Goal: Task Accomplishment & Management: Manage account settings

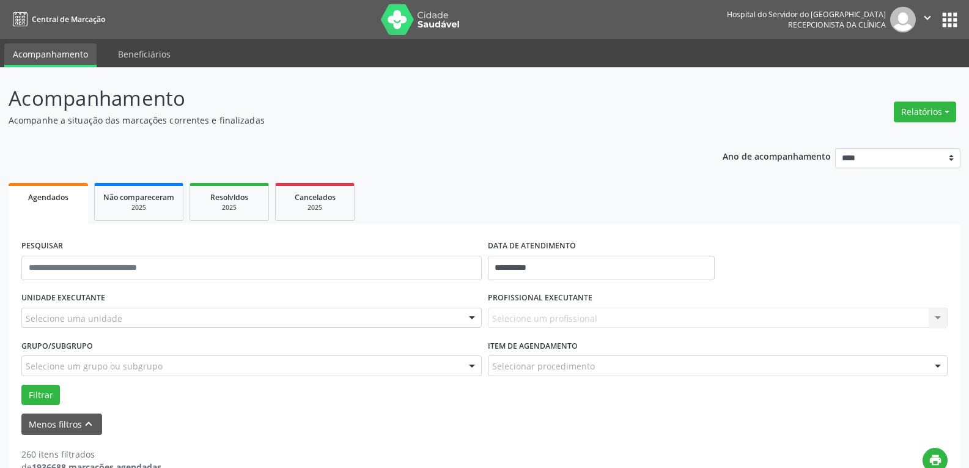
click at [472, 317] on div at bounding box center [472, 318] width 18 height 21
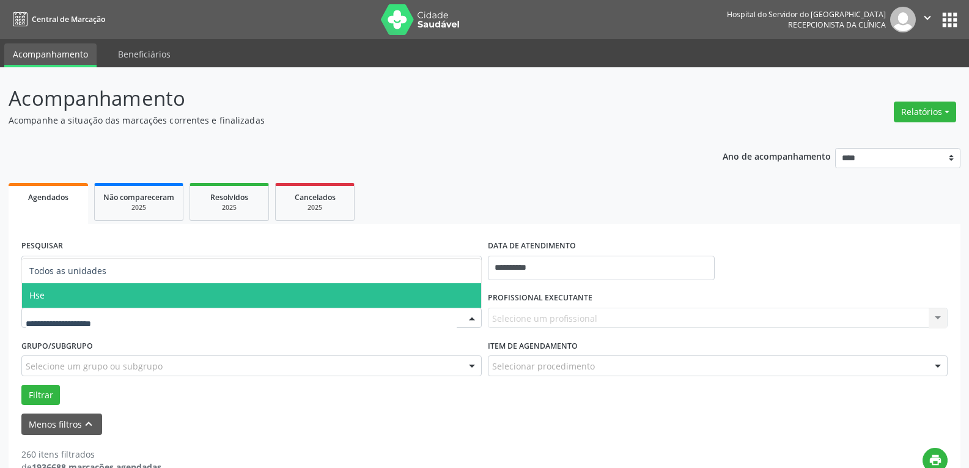
click at [459, 297] on span "Hse" at bounding box center [251, 295] width 459 height 24
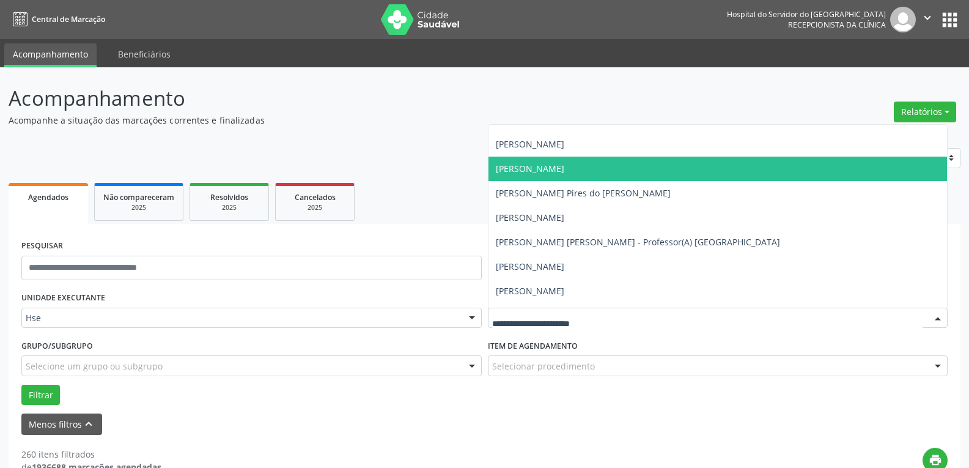
scroll to position [428, 0]
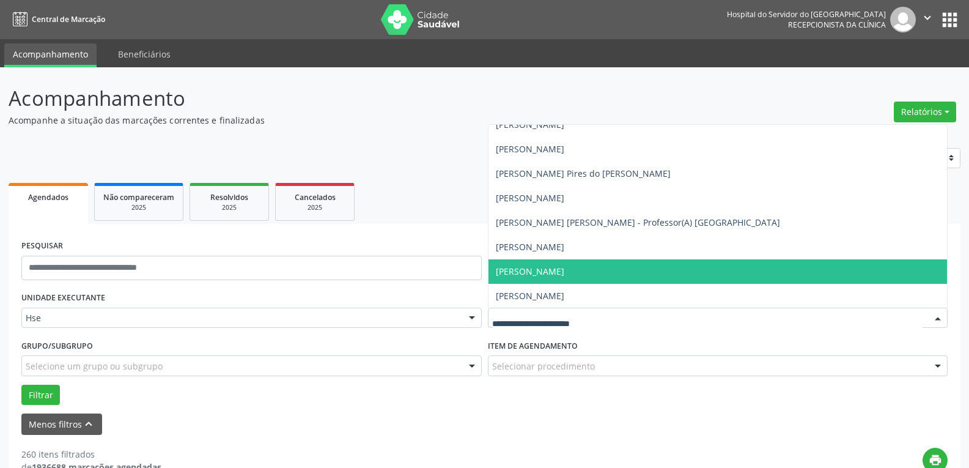
click at [721, 267] on span "[PERSON_NAME]" at bounding box center [718, 271] width 459 height 24
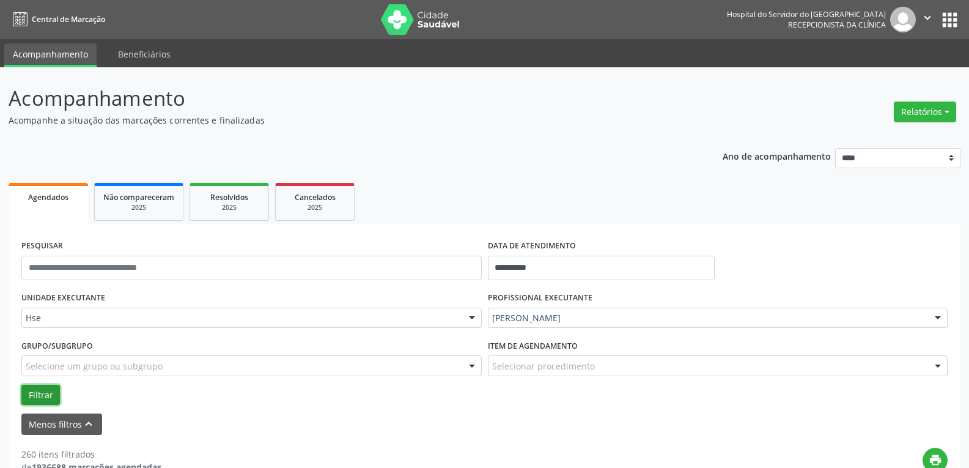
click at [42, 395] on button "Filtrar" at bounding box center [40, 395] width 39 height 21
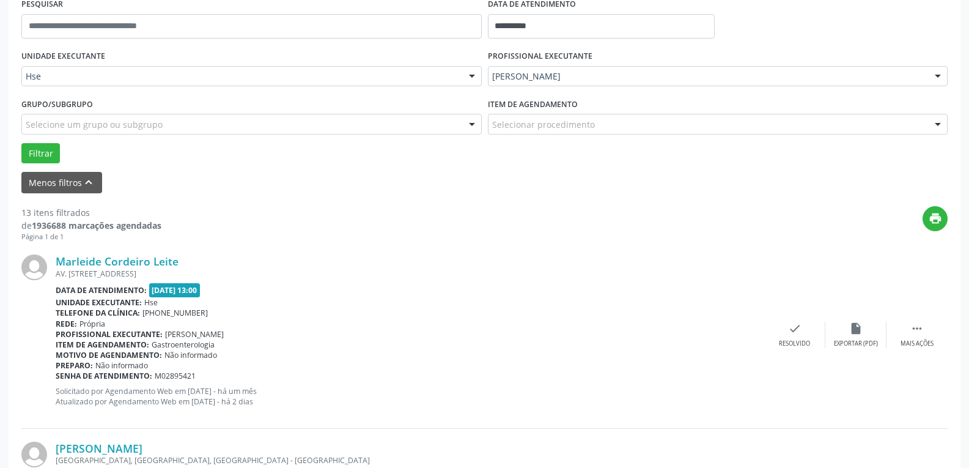
scroll to position [245, 0]
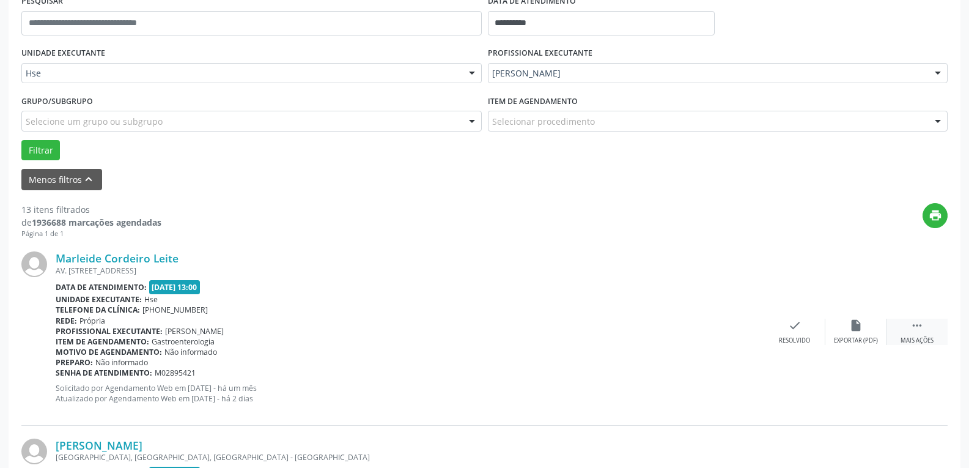
click at [925, 330] on div " Mais ações" at bounding box center [917, 332] width 61 height 26
click at [876, 339] on div "Não compareceu" at bounding box center [856, 340] width 52 height 9
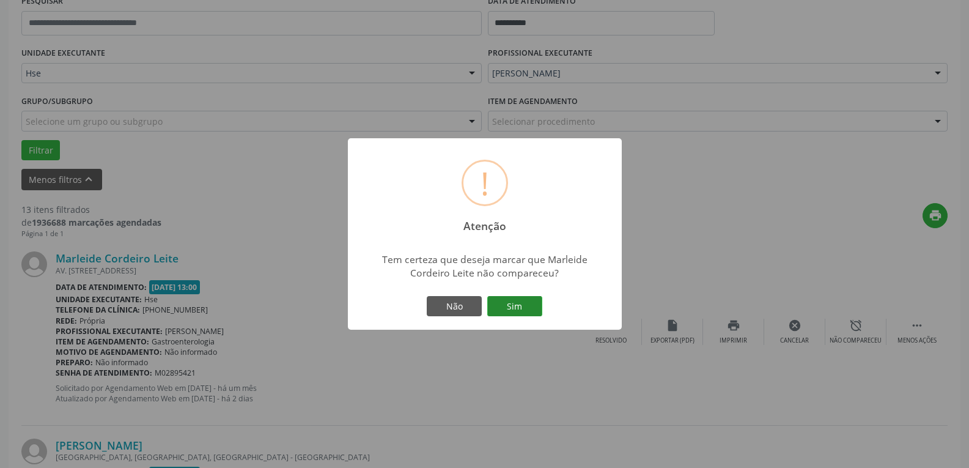
click at [508, 306] on button "Sim" at bounding box center [514, 306] width 55 height 21
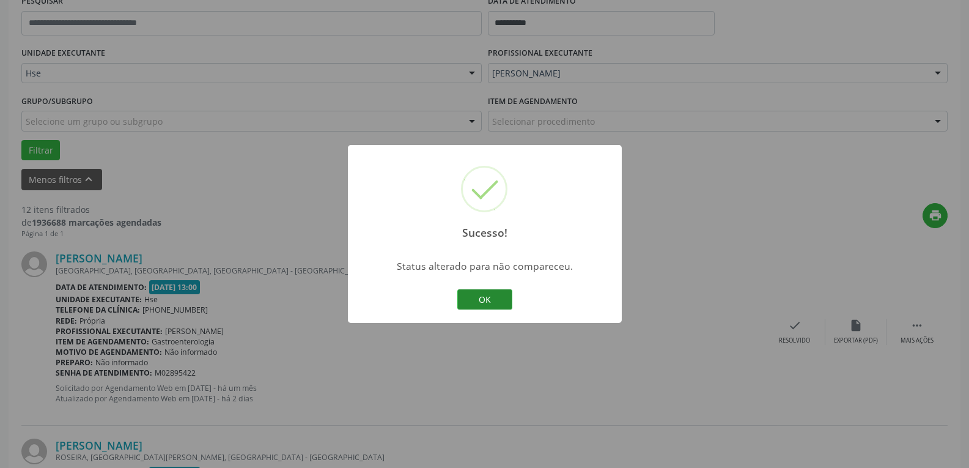
click at [504, 306] on button "OK" at bounding box center [485, 299] width 55 height 21
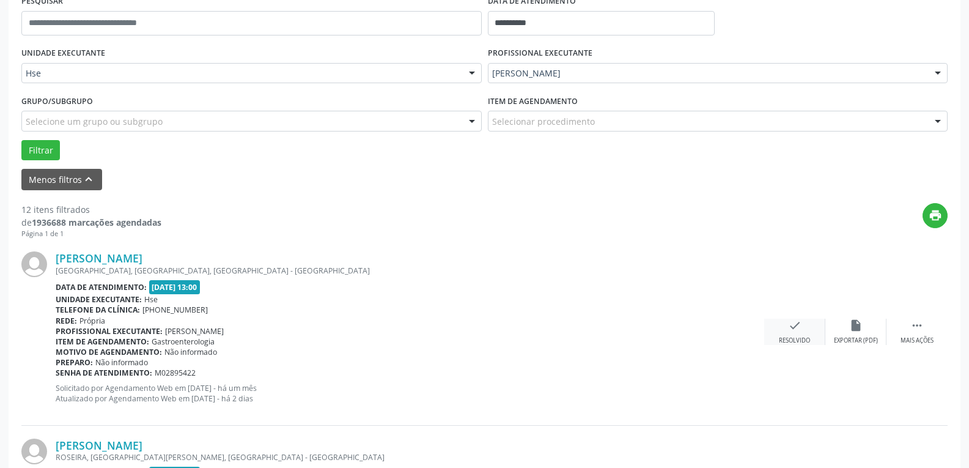
click at [788, 328] on icon "check" at bounding box center [794, 325] width 13 height 13
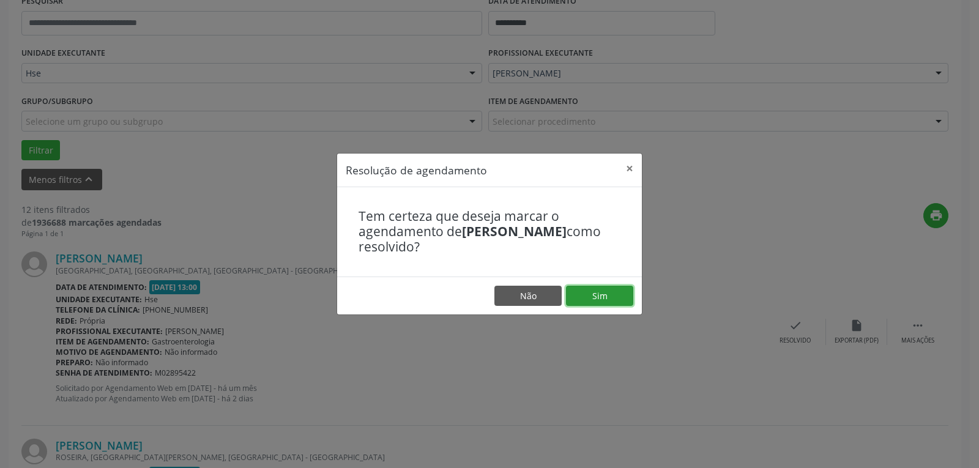
click at [616, 296] on button "Sim" at bounding box center [599, 296] width 67 height 21
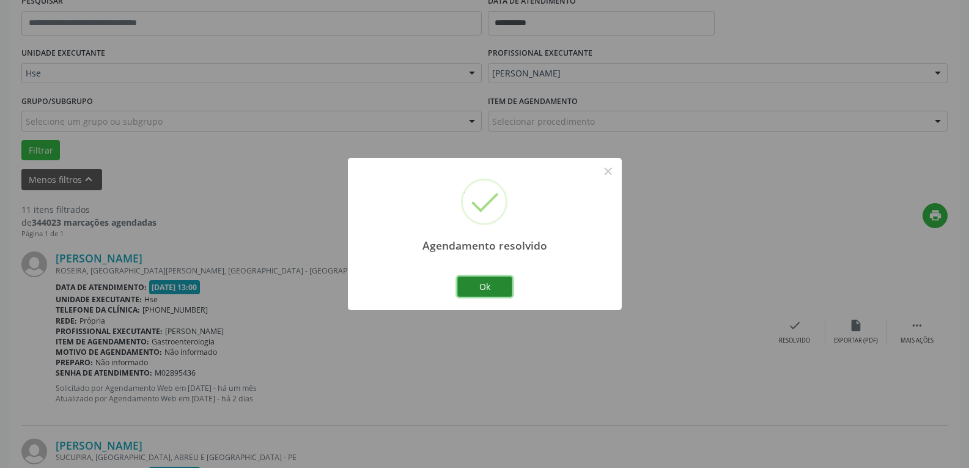
click at [475, 287] on button "Ok" at bounding box center [485, 286] width 55 height 21
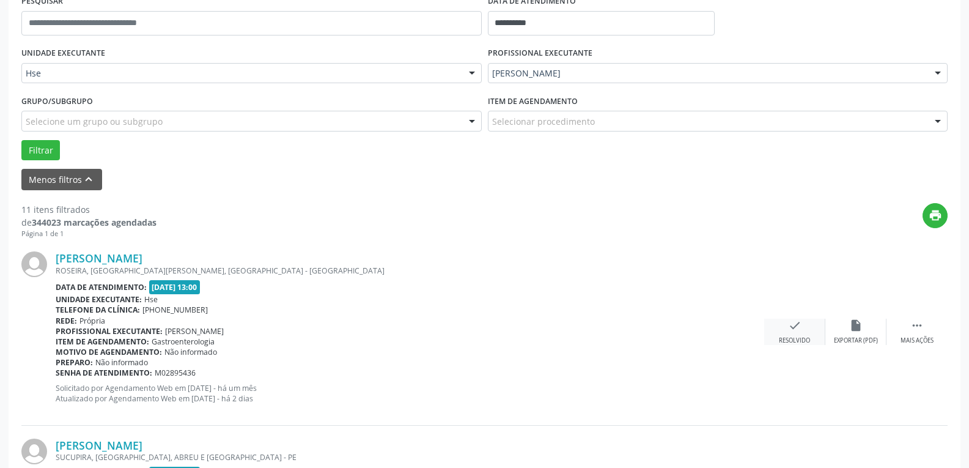
click at [785, 327] on div "check Resolvido" at bounding box center [795, 332] width 61 height 26
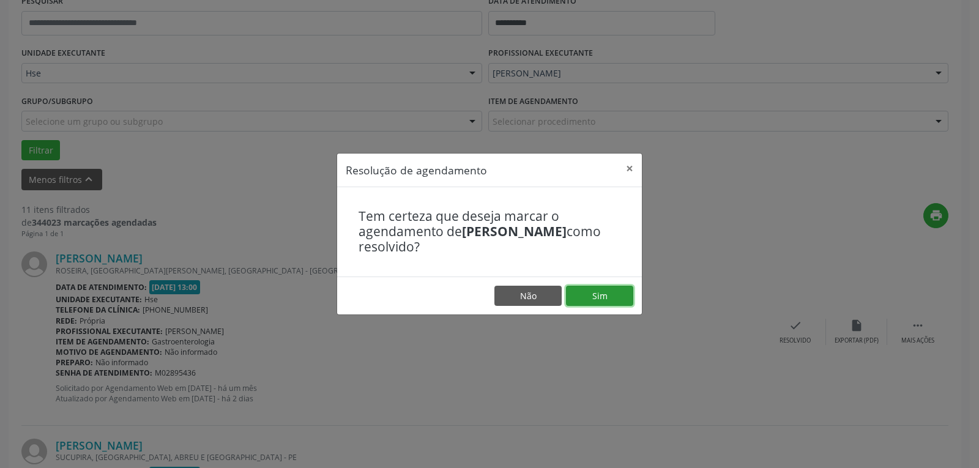
click at [608, 300] on button "Sim" at bounding box center [599, 296] width 67 height 21
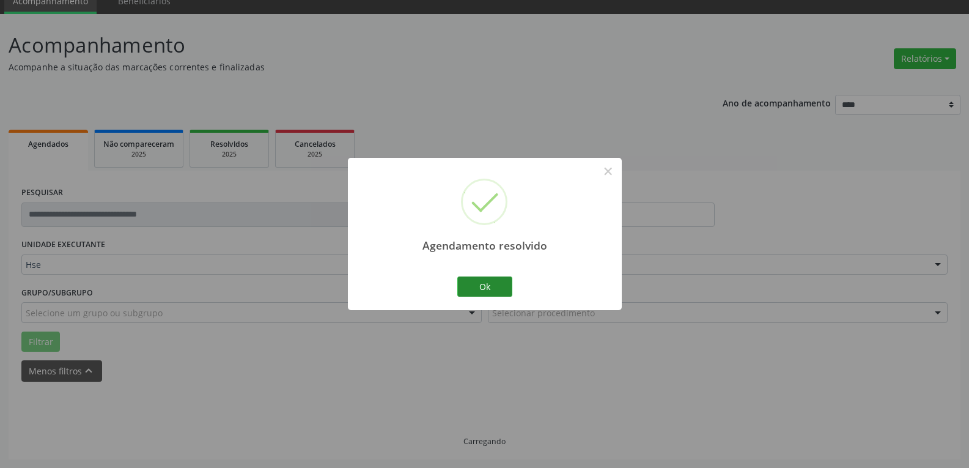
scroll to position [66, 0]
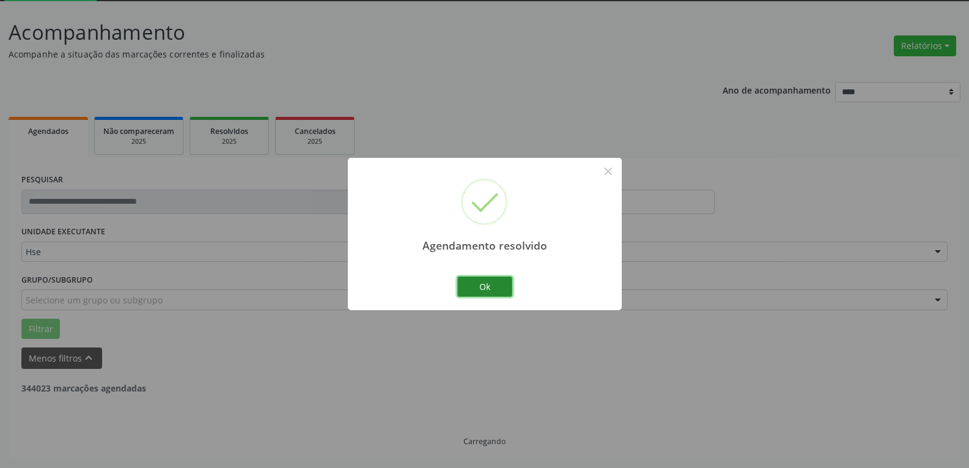
click at [493, 287] on button "Ok" at bounding box center [485, 286] width 55 height 21
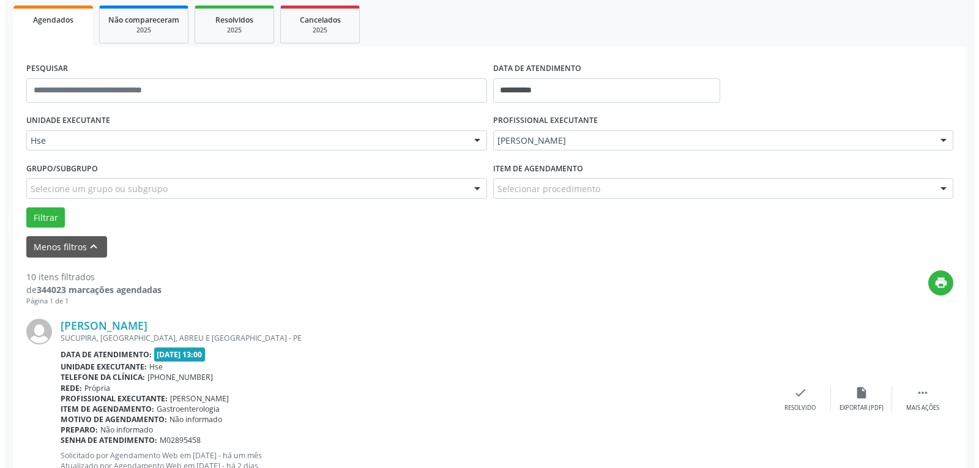
scroll to position [188, 0]
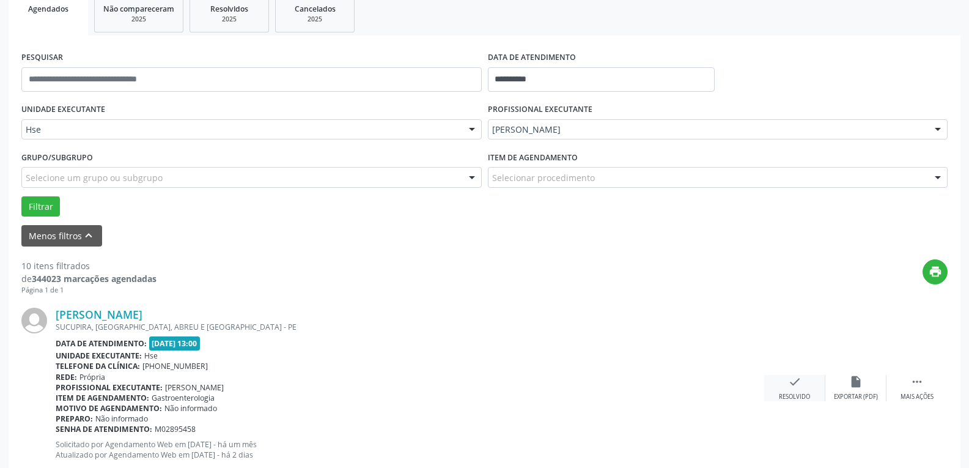
click at [784, 391] on div "check Resolvido" at bounding box center [795, 388] width 61 height 26
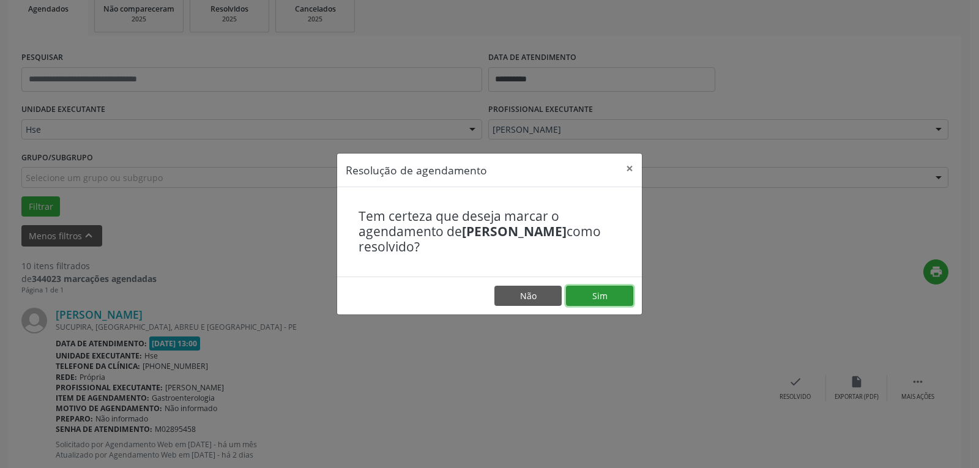
click at [596, 291] on button "Sim" at bounding box center [599, 296] width 67 height 21
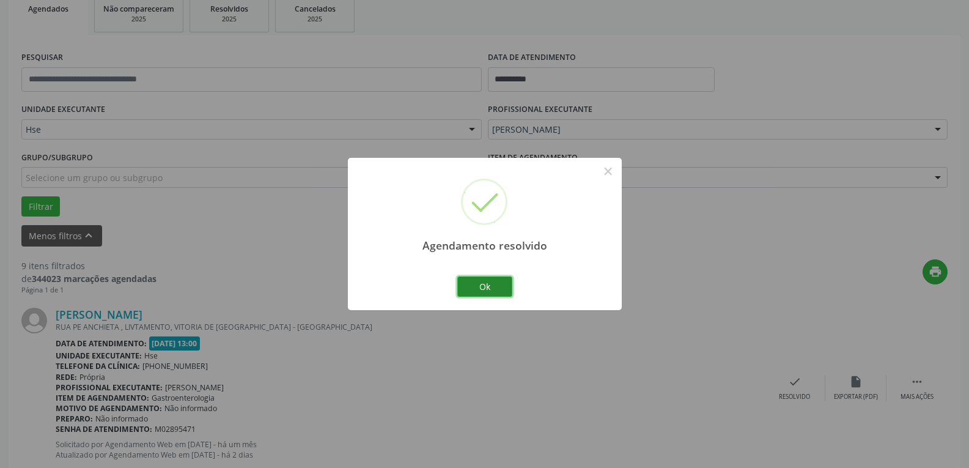
click at [494, 291] on button "Ok" at bounding box center [485, 286] width 55 height 21
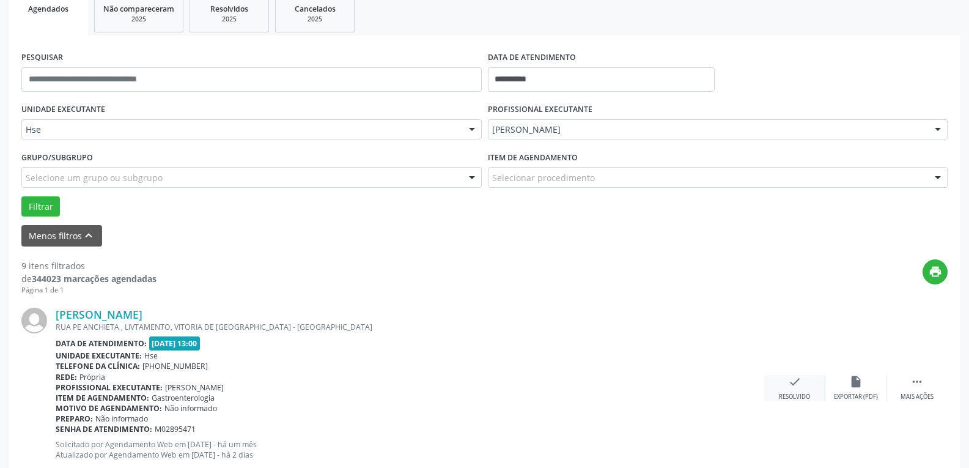
click at [805, 385] on div "check Resolvido" at bounding box center [795, 388] width 61 height 26
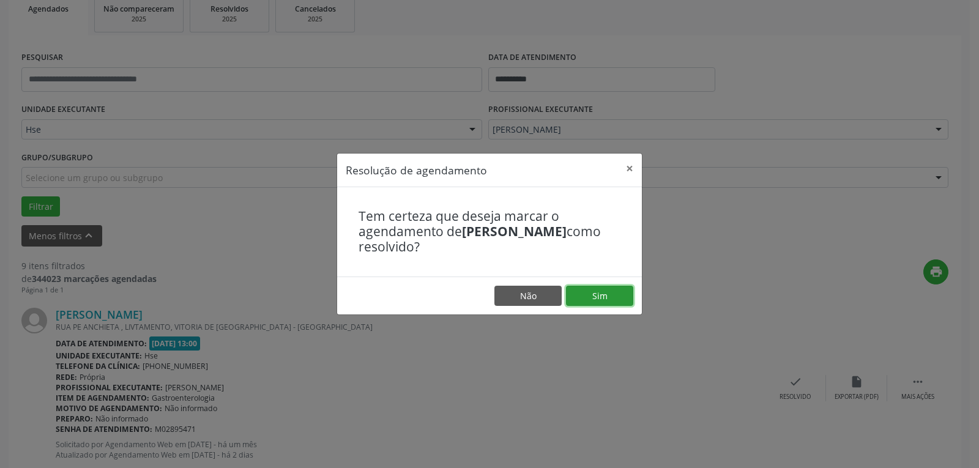
click at [588, 293] on button "Sim" at bounding box center [599, 296] width 67 height 21
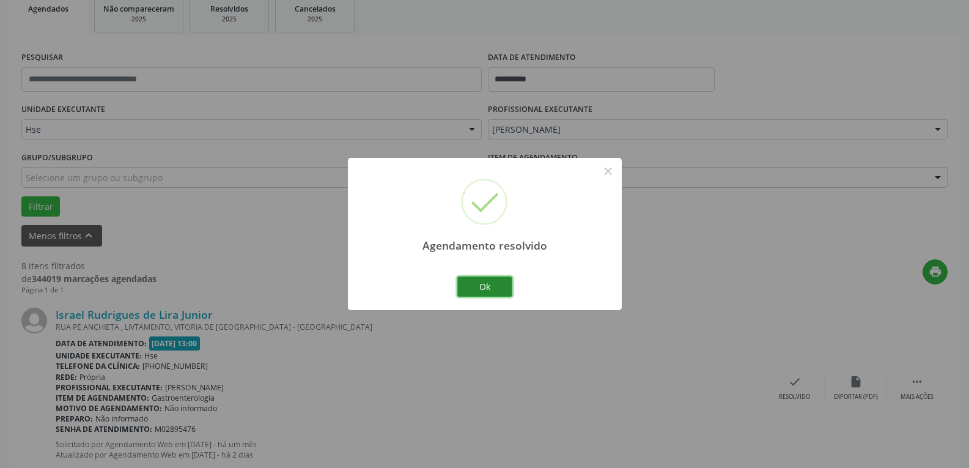
click at [491, 290] on button "Ok" at bounding box center [485, 286] width 55 height 21
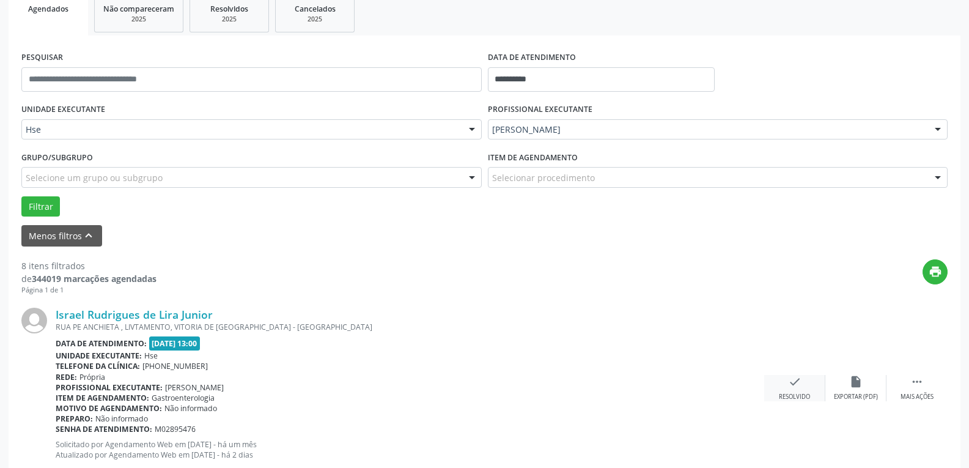
click at [782, 387] on div "check Resolvido" at bounding box center [795, 388] width 61 height 26
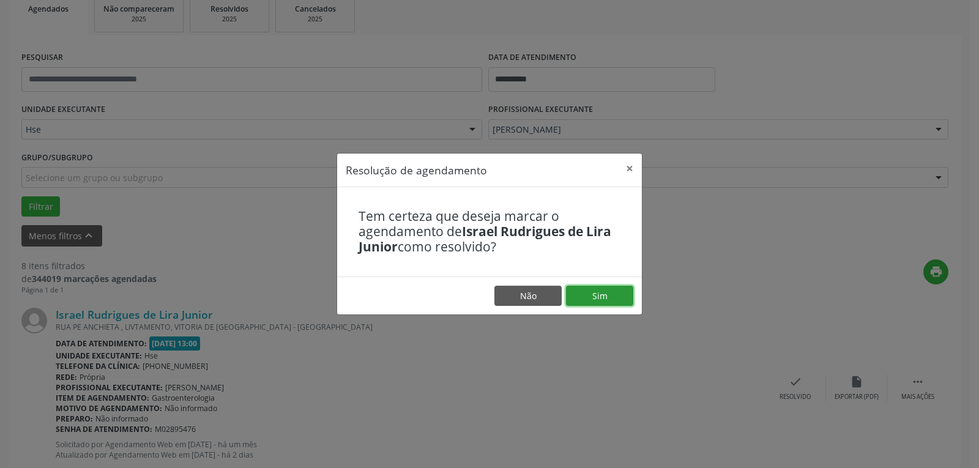
click at [612, 291] on button "Sim" at bounding box center [599, 296] width 67 height 21
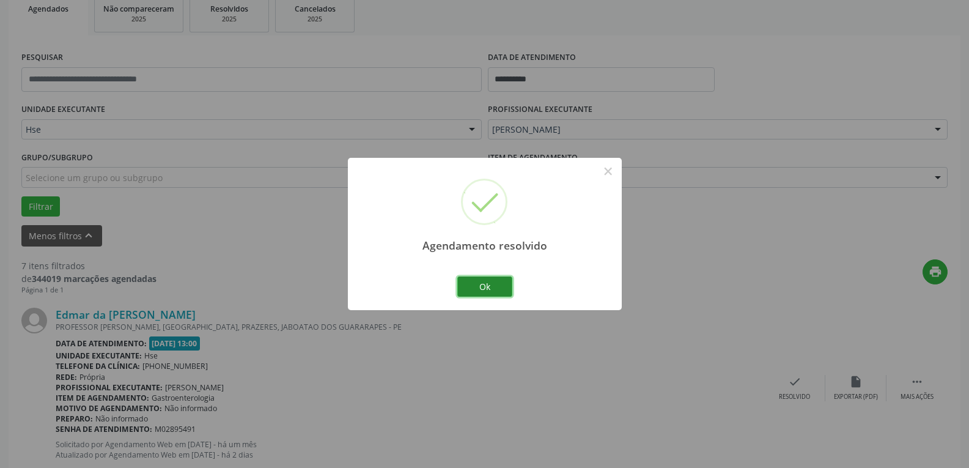
click at [493, 289] on button "Ok" at bounding box center [485, 286] width 55 height 21
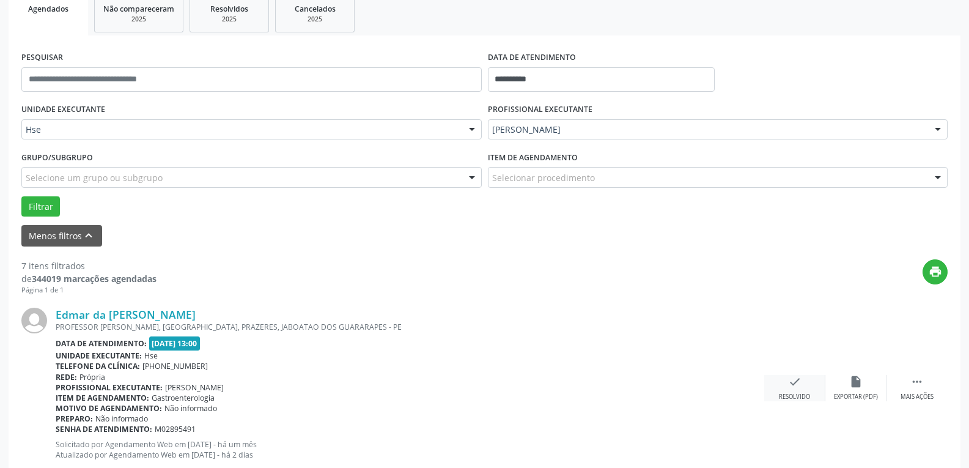
click at [799, 381] on icon "check" at bounding box center [794, 381] width 13 height 13
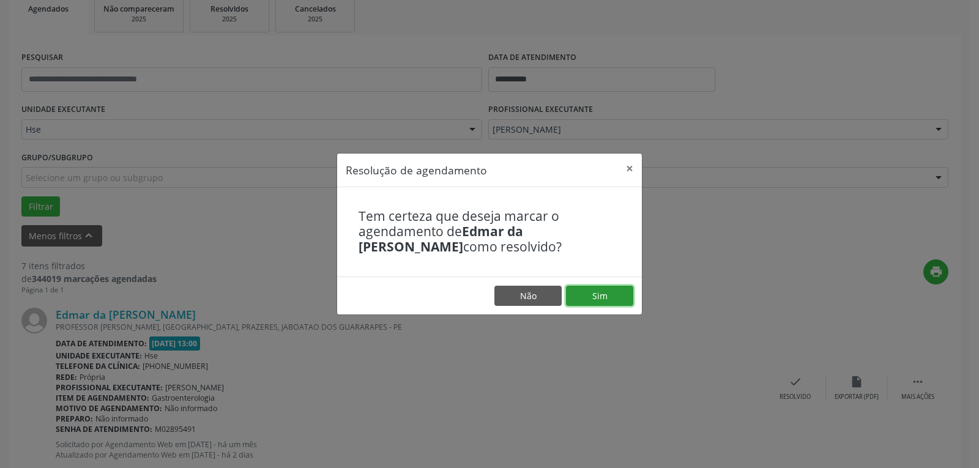
click at [621, 295] on button "Sim" at bounding box center [599, 296] width 67 height 21
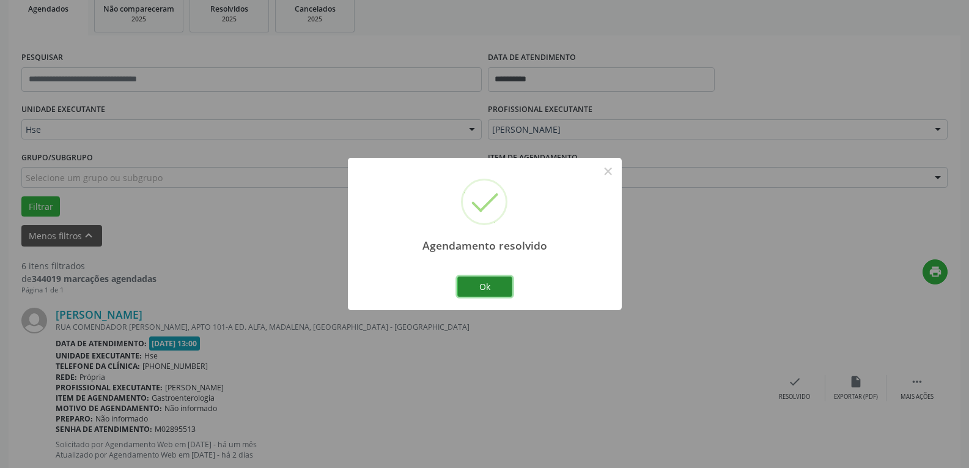
click at [493, 281] on button "Ok" at bounding box center [485, 286] width 55 height 21
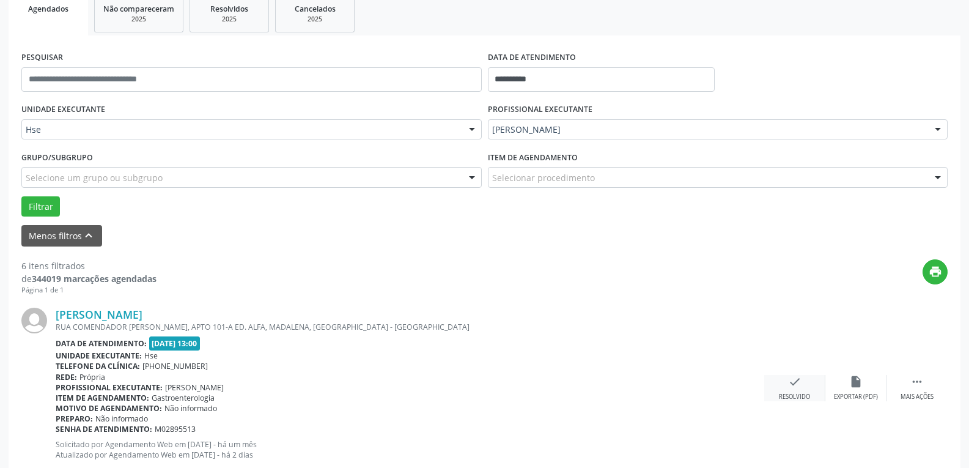
click at [802, 393] on div "Resolvido" at bounding box center [794, 397] width 31 height 9
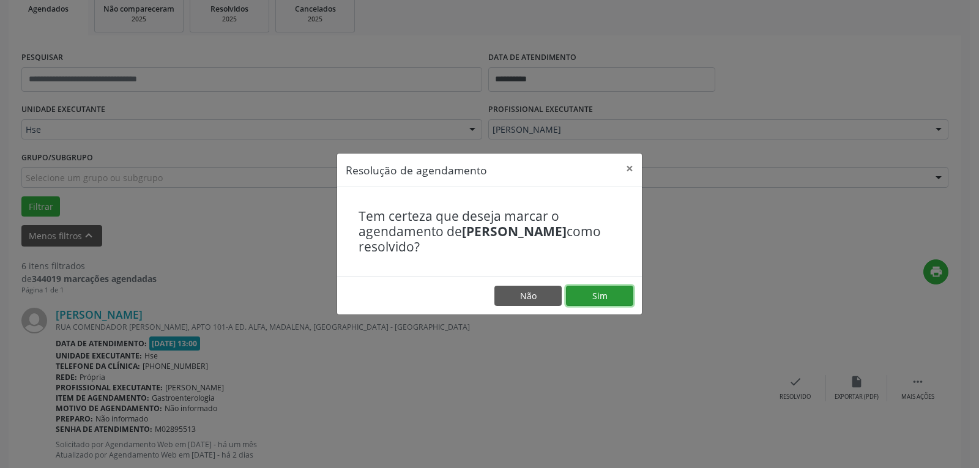
click at [617, 297] on button "Sim" at bounding box center [599, 296] width 67 height 21
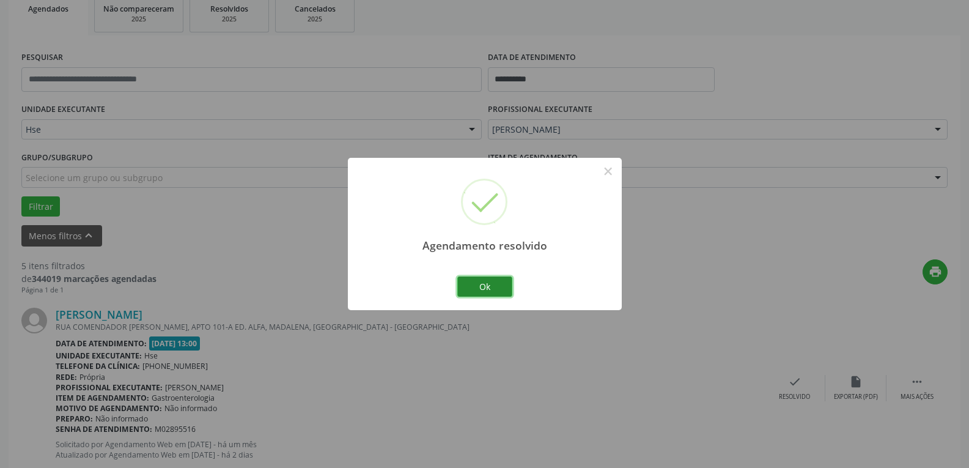
click at [496, 292] on button "Ok" at bounding box center [485, 286] width 55 height 21
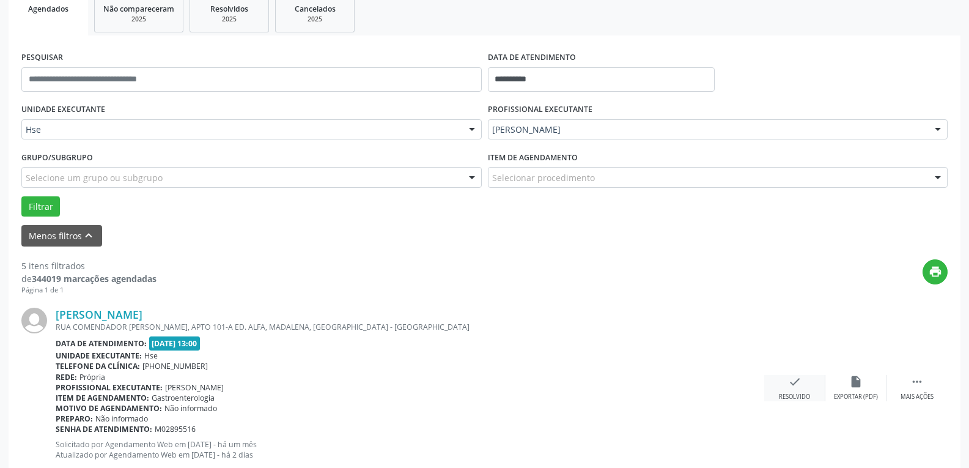
click at [794, 388] on icon "check" at bounding box center [794, 381] width 13 height 13
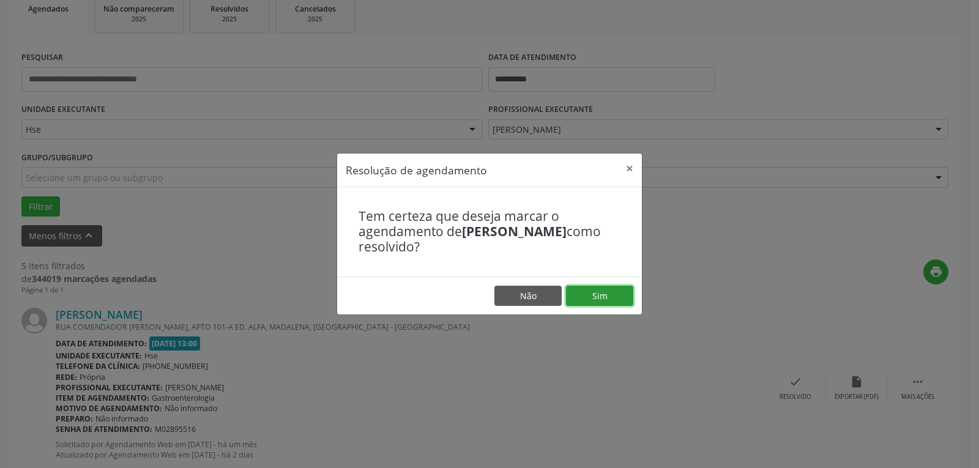
click at [604, 300] on button "Sim" at bounding box center [599, 296] width 67 height 21
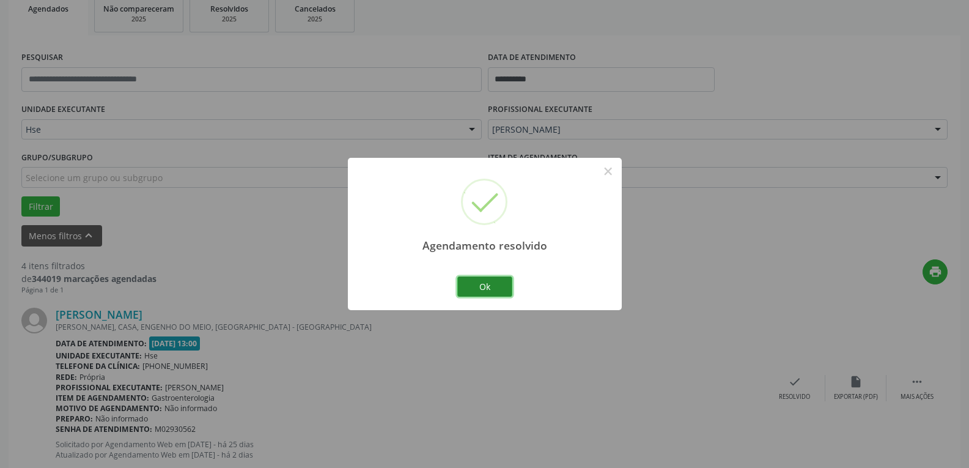
click at [497, 285] on button "Ok" at bounding box center [485, 286] width 55 height 21
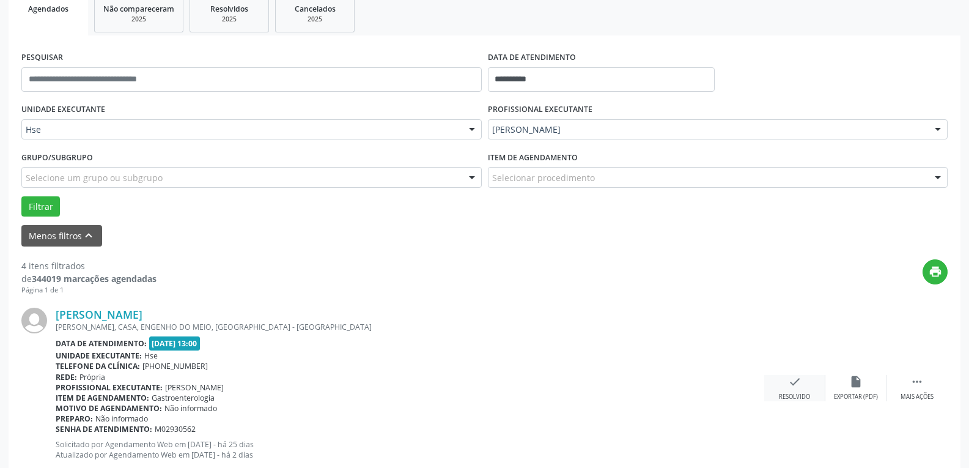
click at [801, 382] on icon "check" at bounding box center [794, 381] width 13 height 13
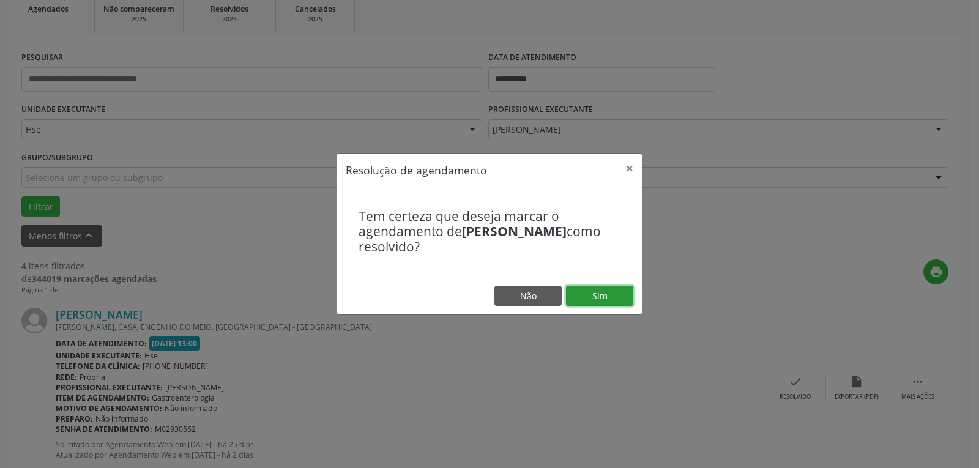
click at [612, 297] on button "Sim" at bounding box center [599, 296] width 67 height 21
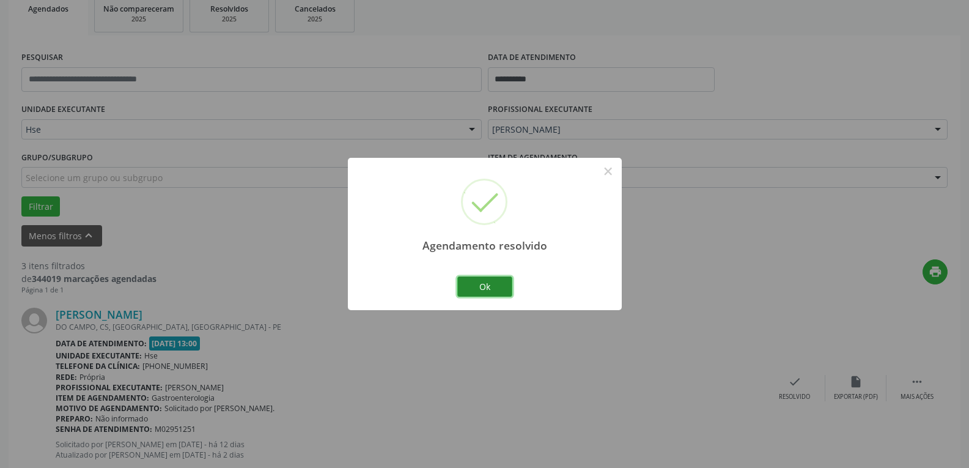
click at [477, 291] on button "Ok" at bounding box center [485, 286] width 55 height 21
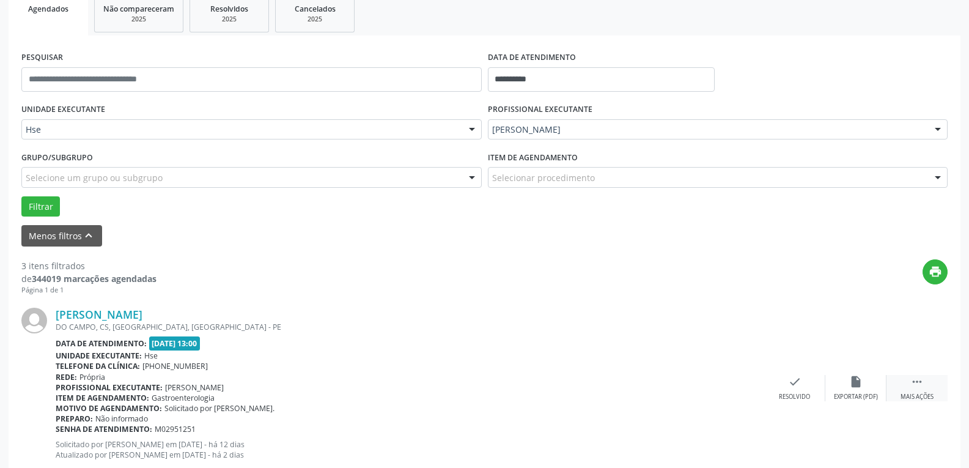
click at [923, 379] on icon "" at bounding box center [917, 381] width 13 height 13
click at [859, 382] on icon "alarm_off" at bounding box center [856, 381] width 13 height 13
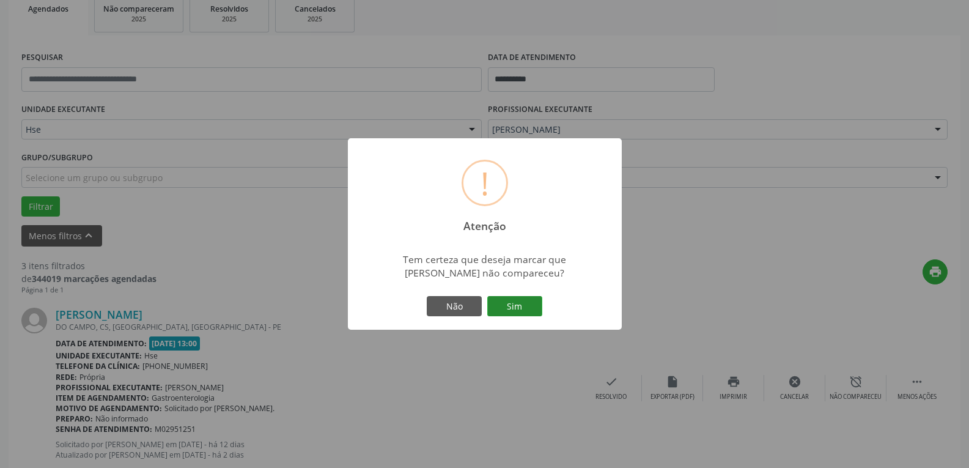
click at [528, 309] on button "Sim" at bounding box center [514, 306] width 55 height 21
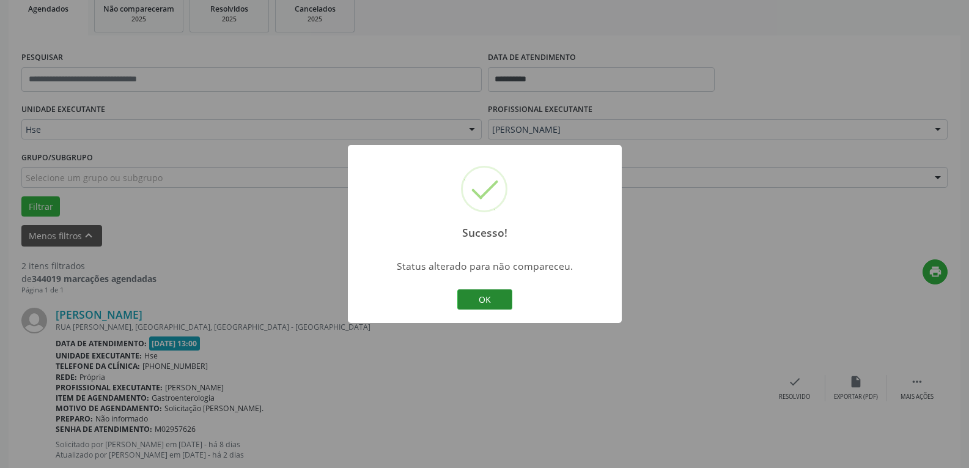
click at [500, 302] on button "OK" at bounding box center [485, 299] width 55 height 21
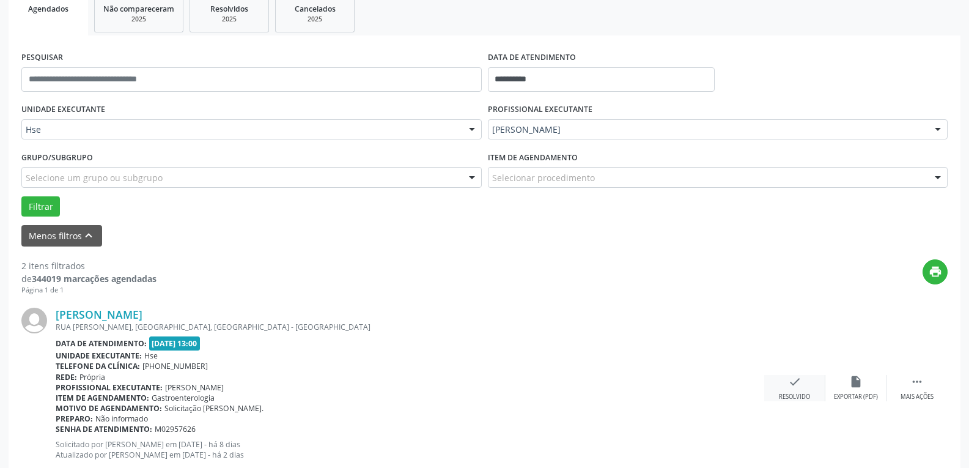
click at [802, 388] on div "check Resolvido" at bounding box center [795, 388] width 61 height 26
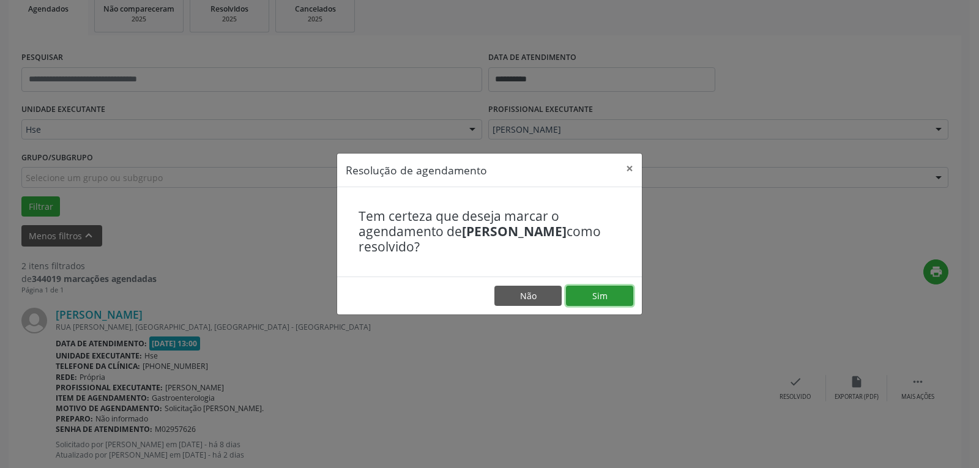
click at [591, 297] on button "Sim" at bounding box center [599, 296] width 67 height 21
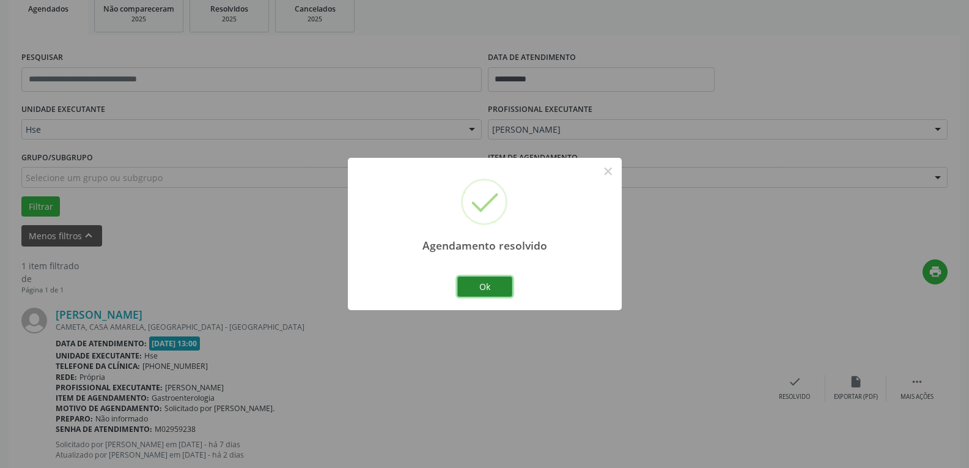
click at [505, 290] on button "Ok" at bounding box center [485, 286] width 55 height 21
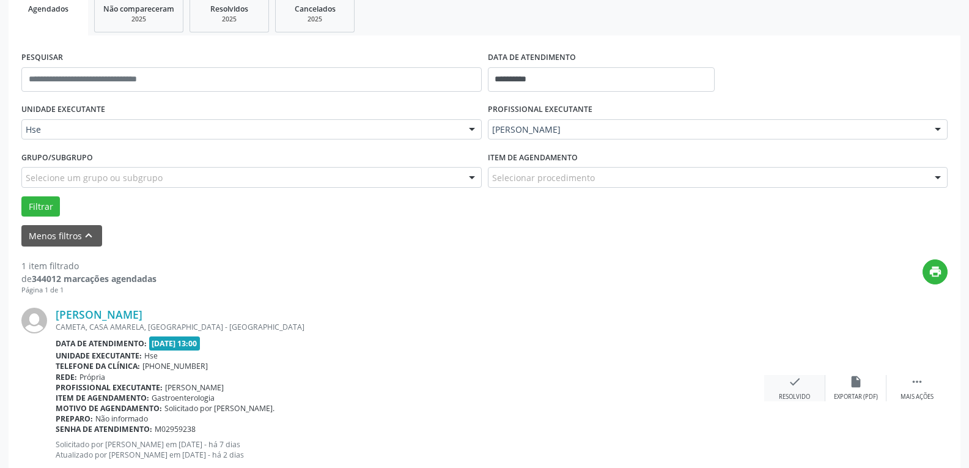
click at [807, 385] on div "check Resolvido" at bounding box center [795, 388] width 61 height 26
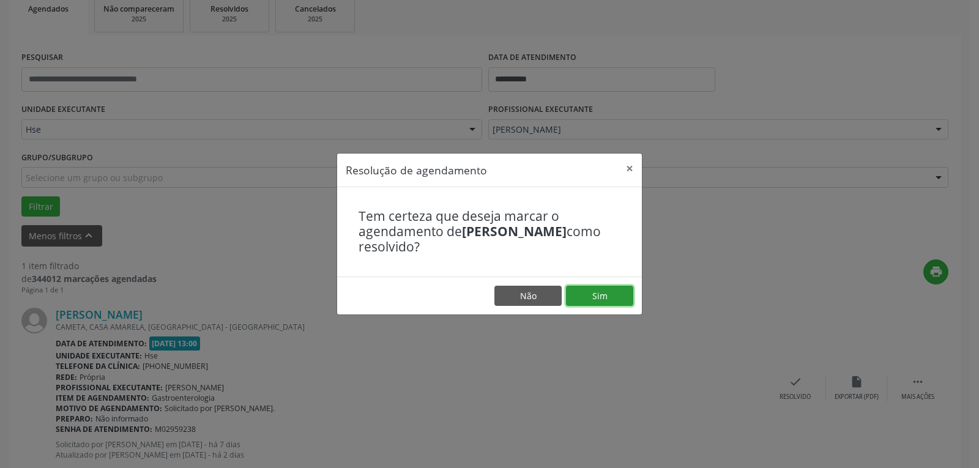
click at [604, 298] on button "Sim" at bounding box center [599, 296] width 67 height 21
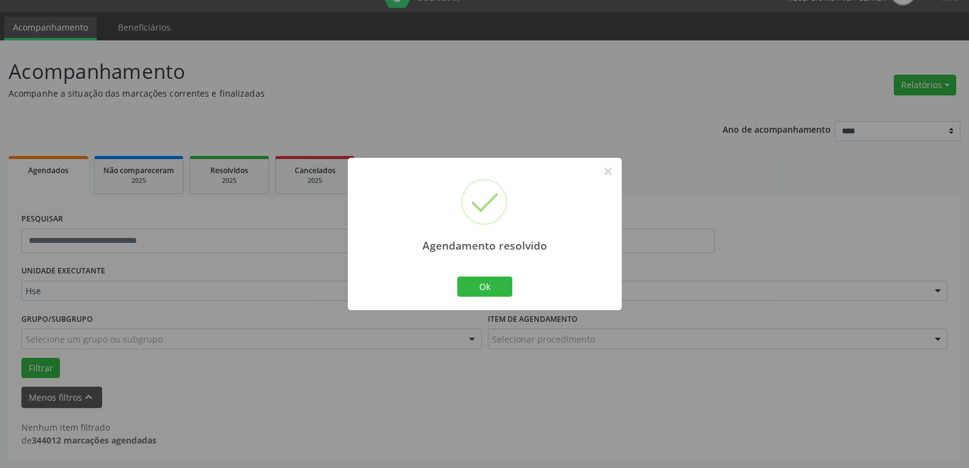
scroll to position [27, 0]
click at [507, 288] on button "Ok" at bounding box center [485, 286] width 55 height 21
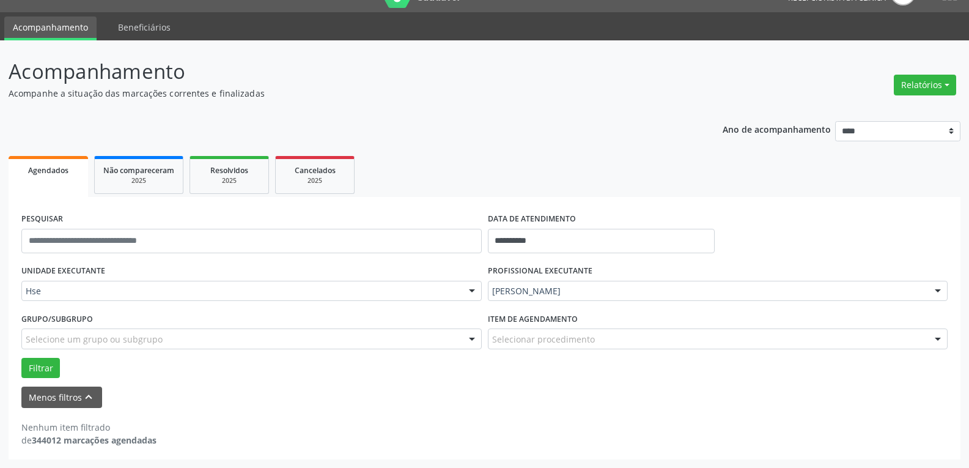
click at [674, 297] on div "[PERSON_NAME]" at bounding box center [718, 291] width 461 height 21
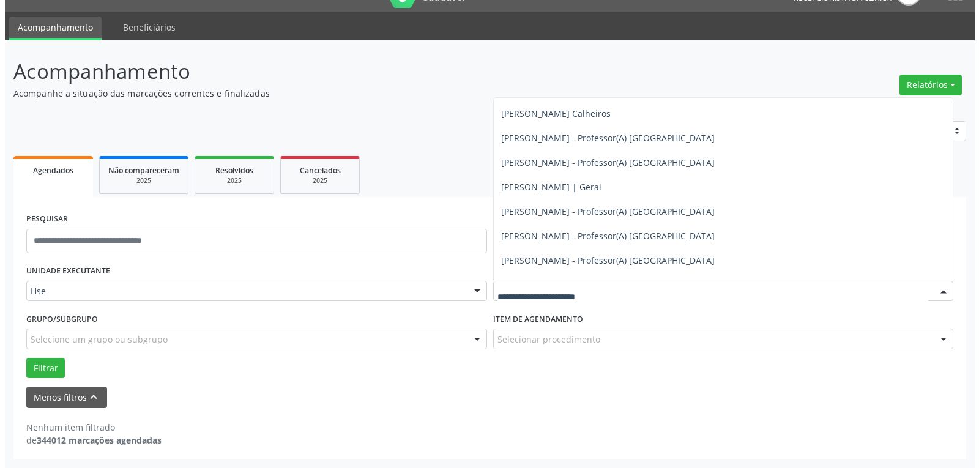
scroll to position [1896, 0]
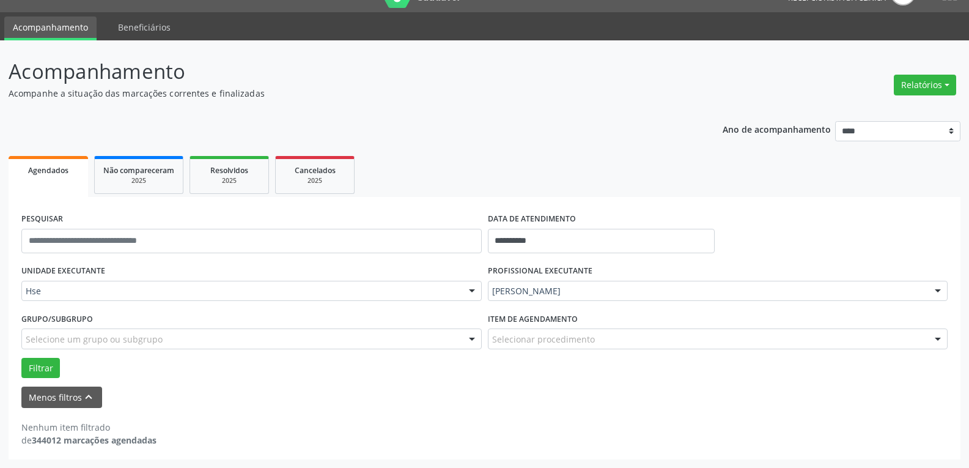
click at [730, 62] on header "Acompanhamento Acompanhe a situação das marcações correntes e finalizadas Relat…" at bounding box center [485, 77] width 952 height 43
click at [939, 88] on button "Relatórios" at bounding box center [925, 85] width 62 height 21
click at [887, 108] on link "Agendamentos" at bounding box center [892, 111] width 132 height 17
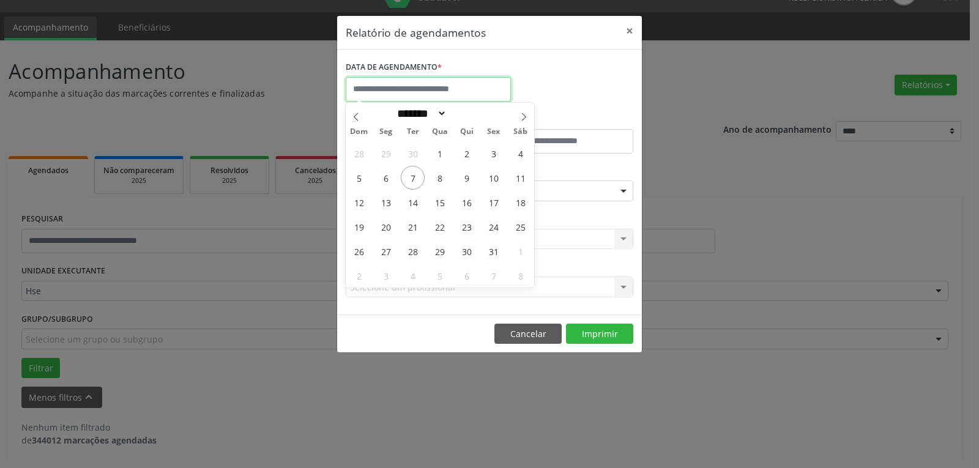
click at [430, 86] on input "text" at bounding box center [428, 89] width 165 height 24
click at [414, 172] on span "7" at bounding box center [413, 178] width 24 height 24
type input "**********"
click at [414, 172] on span "7" at bounding box center [413, 178] width 24 height 24
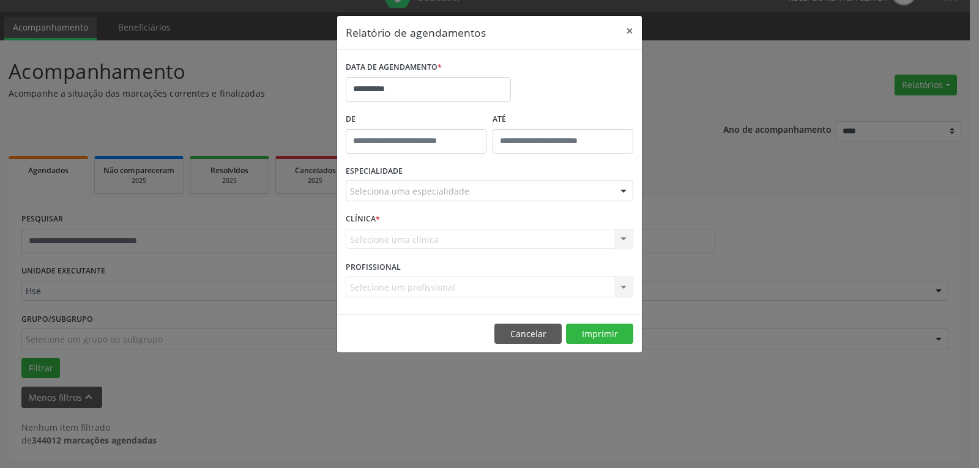
click at [602, 195] on div "Seleciona uma especialidade" at bounding box center [489, 190] width 287 height 21
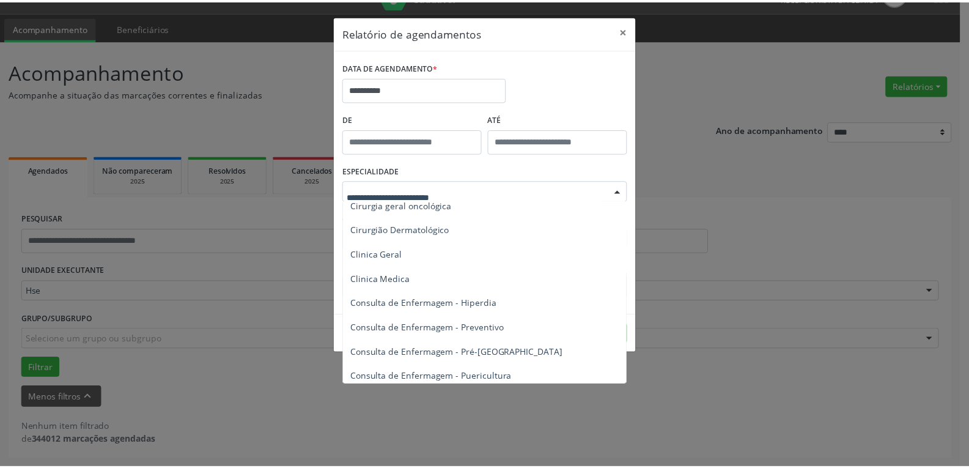
scroll to position [428, 0]
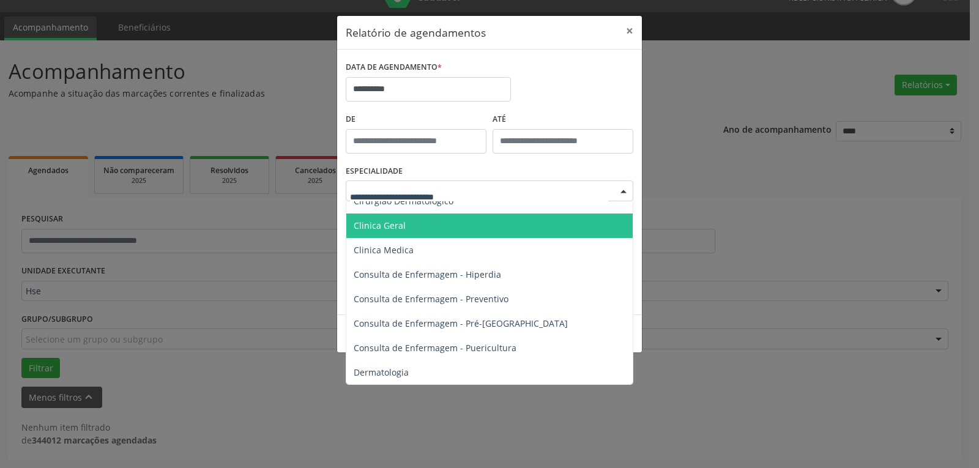
click at [549, 225] on span "Clinica Geral" at bounding box center [490, 225] width 288 height 24
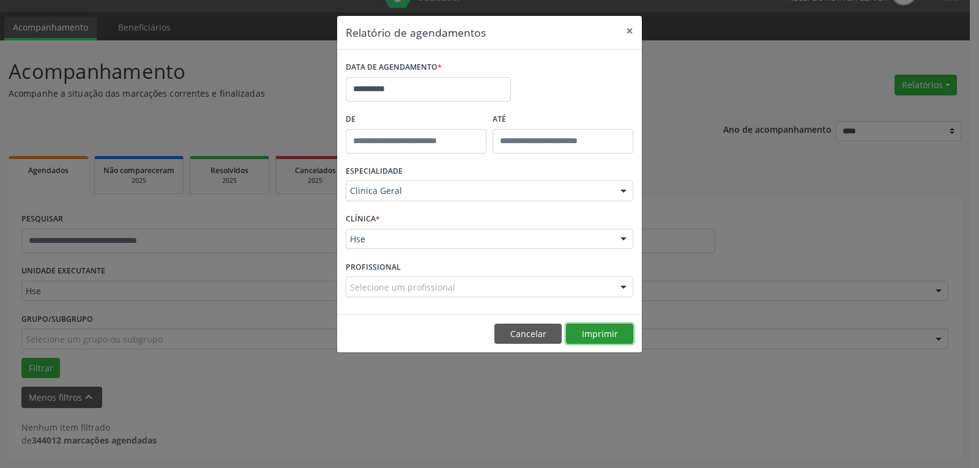
click at [610, 330] on button "Imprimir" at bounding box center [599, 334] width 67 height 21
click at [626, 33] on button "×" at bounding box center [629, 31] width 24 height 30
